Goal: Navigation & Orientation: Find specific page/section

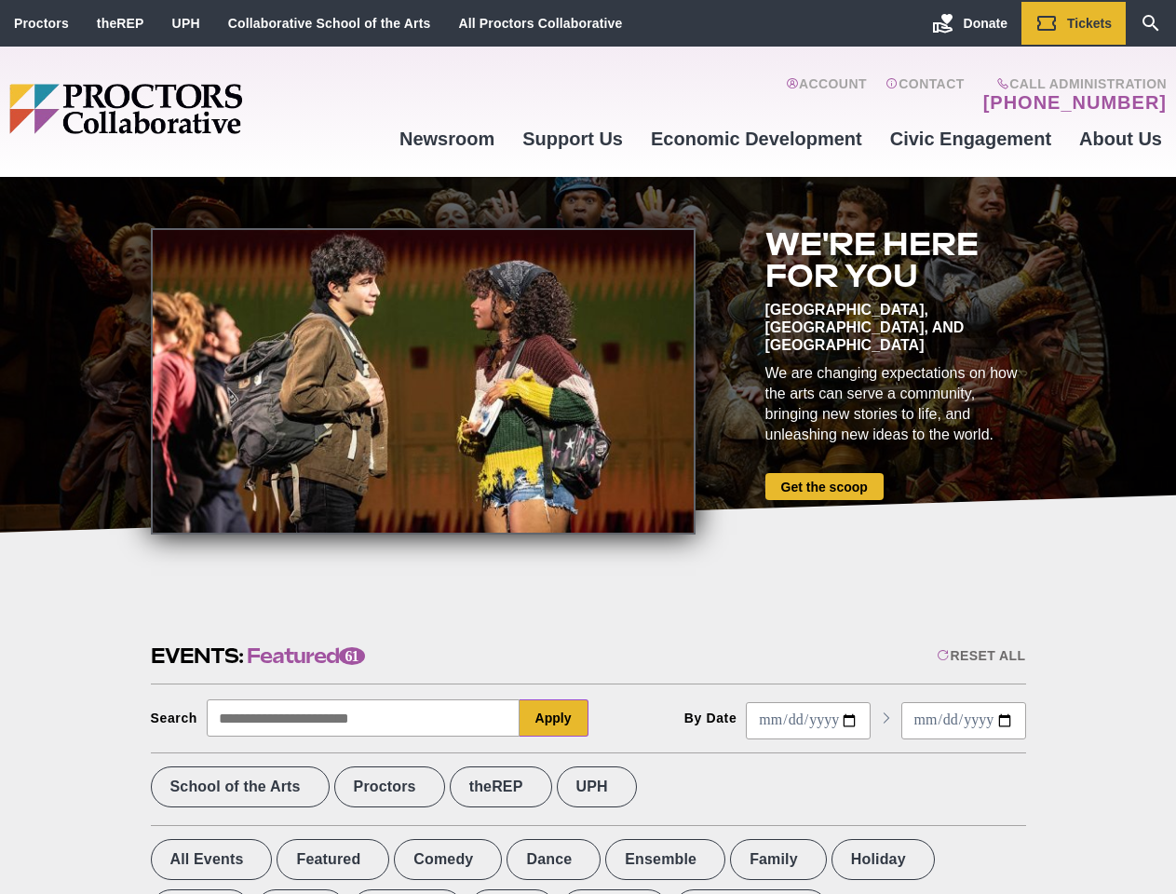
click at [587, 447] on div at bounding box center [423, 381] width 545 height 306
click at [979, 655] on div "Reset All" at bounding box center [980, 655] width 88 height 15
click at [554, 718] on button "Apply" at bounding box center [553, 717] width 69 height 37
